Goal: Navigation & Orientation: Find specific page/section

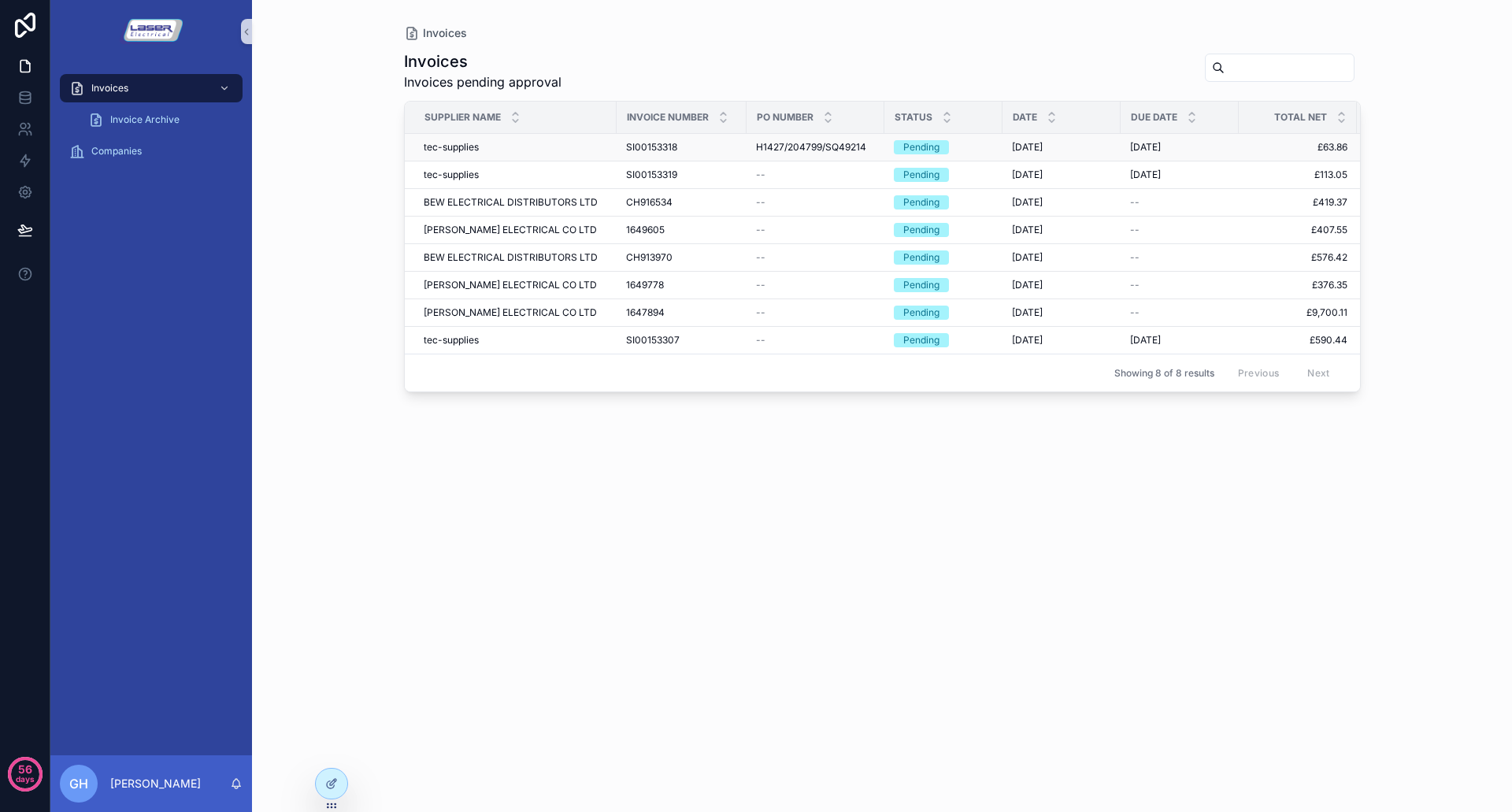
click at [467, 148] on span "tec-supplies" at bounding box center [451, 147] width 56 height 13
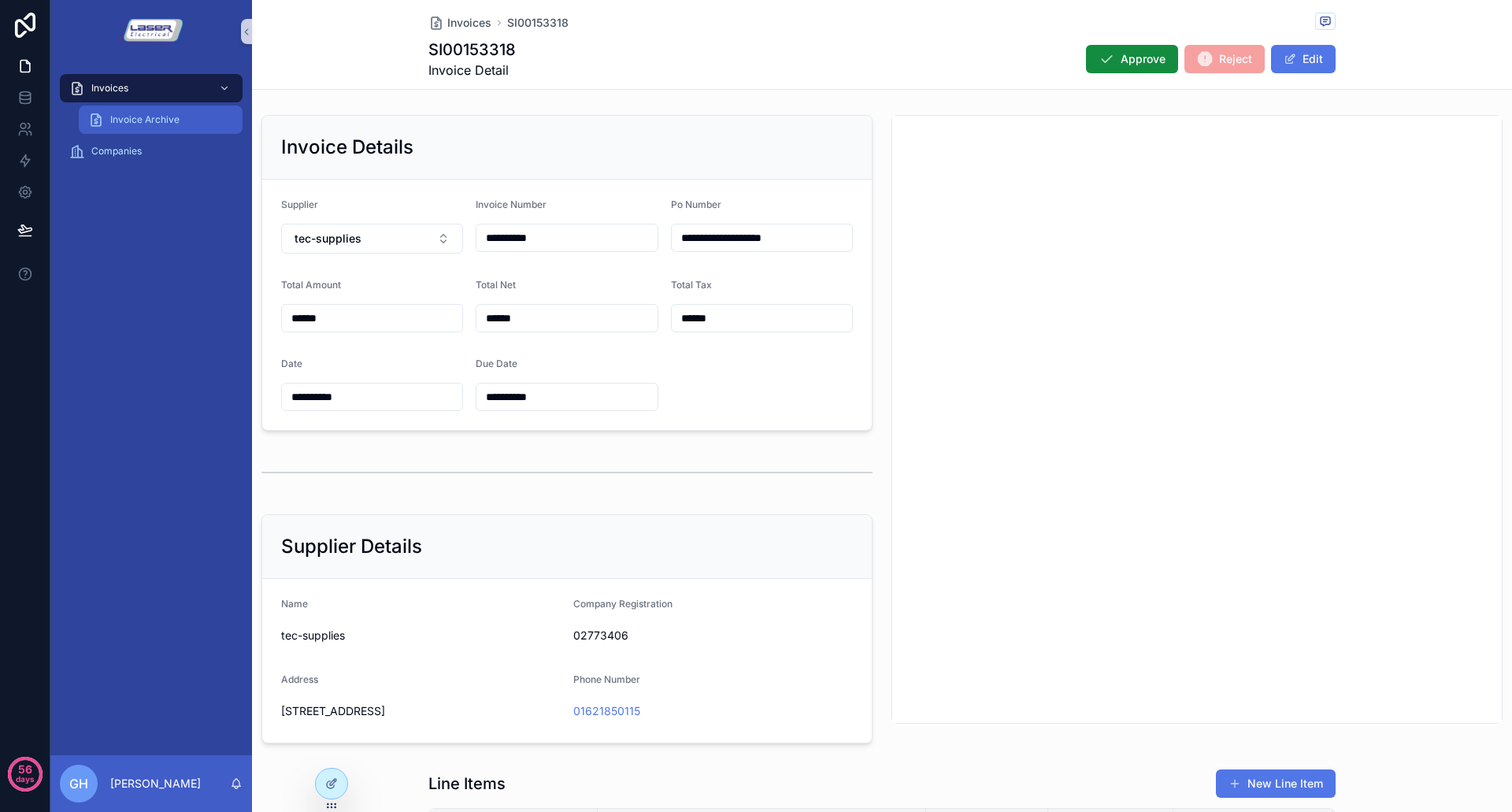
click at [169, 122] on span "Invoice Archive" at bounding box center [145, 119] width 69 height 13
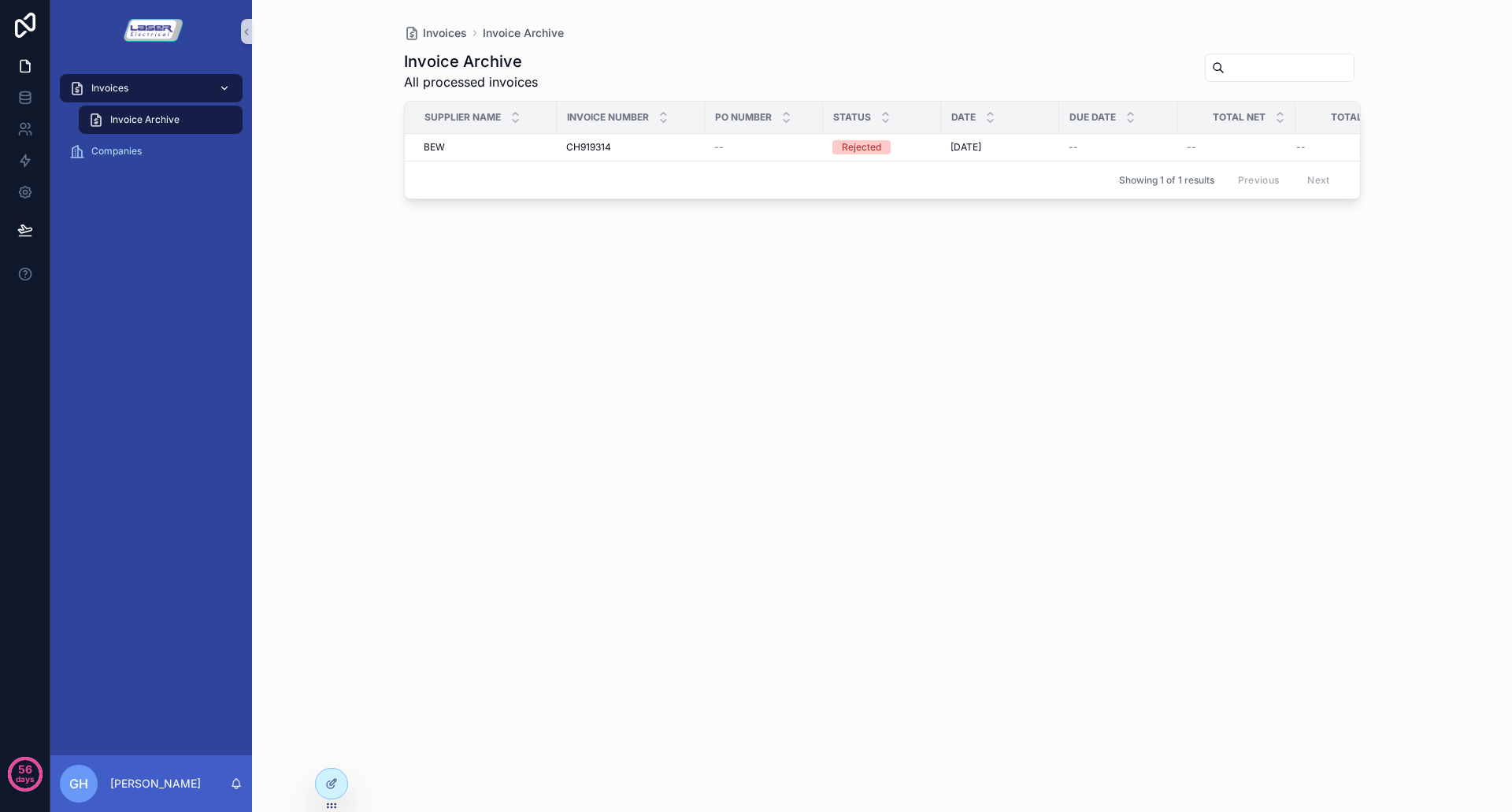
click at [218, 90] on div "scrollable content" at bounding box center [223, 87] width 21 height 25
